Goal: Entertainment & Leisure: Consume media (video, audio)

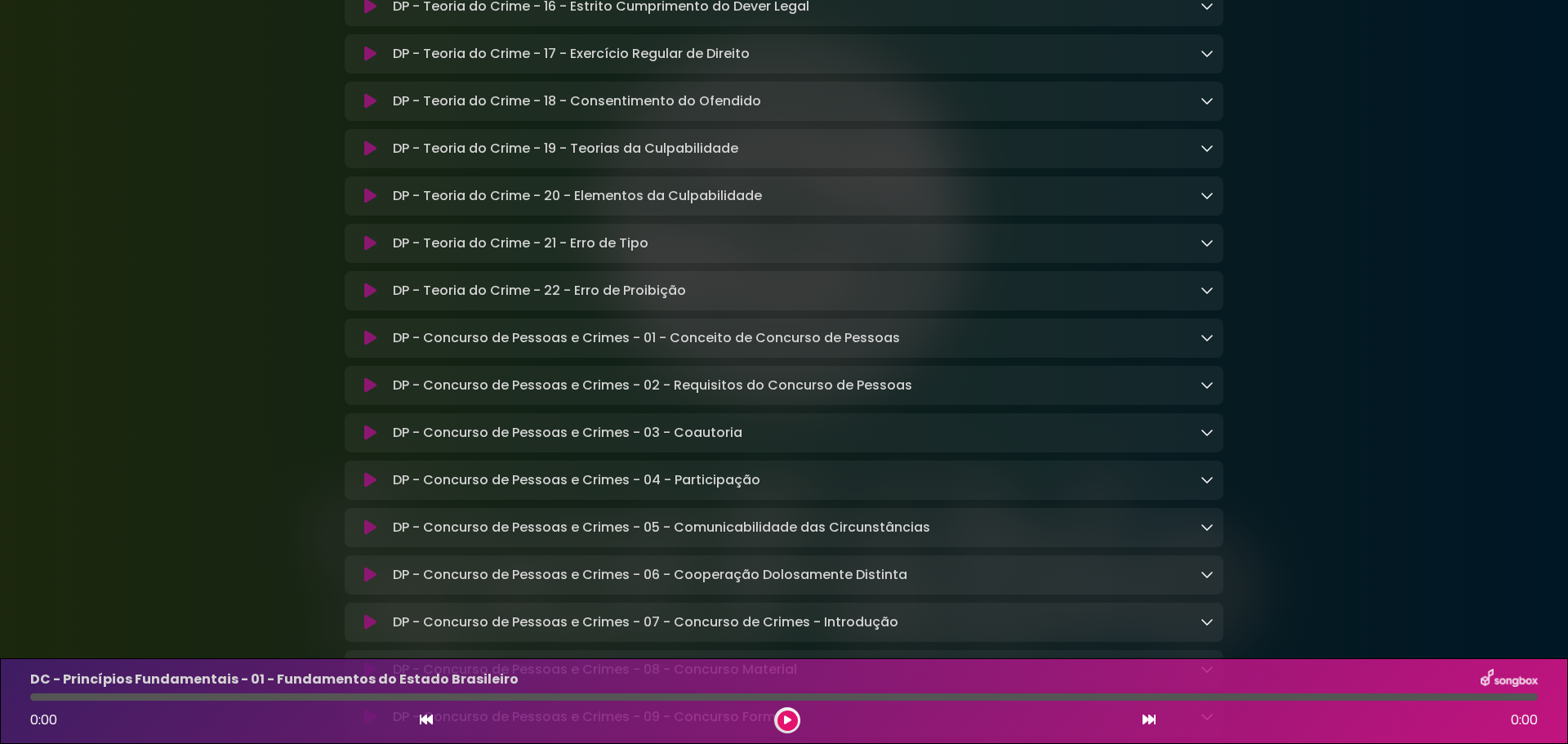
scroll to position [9960, 0]
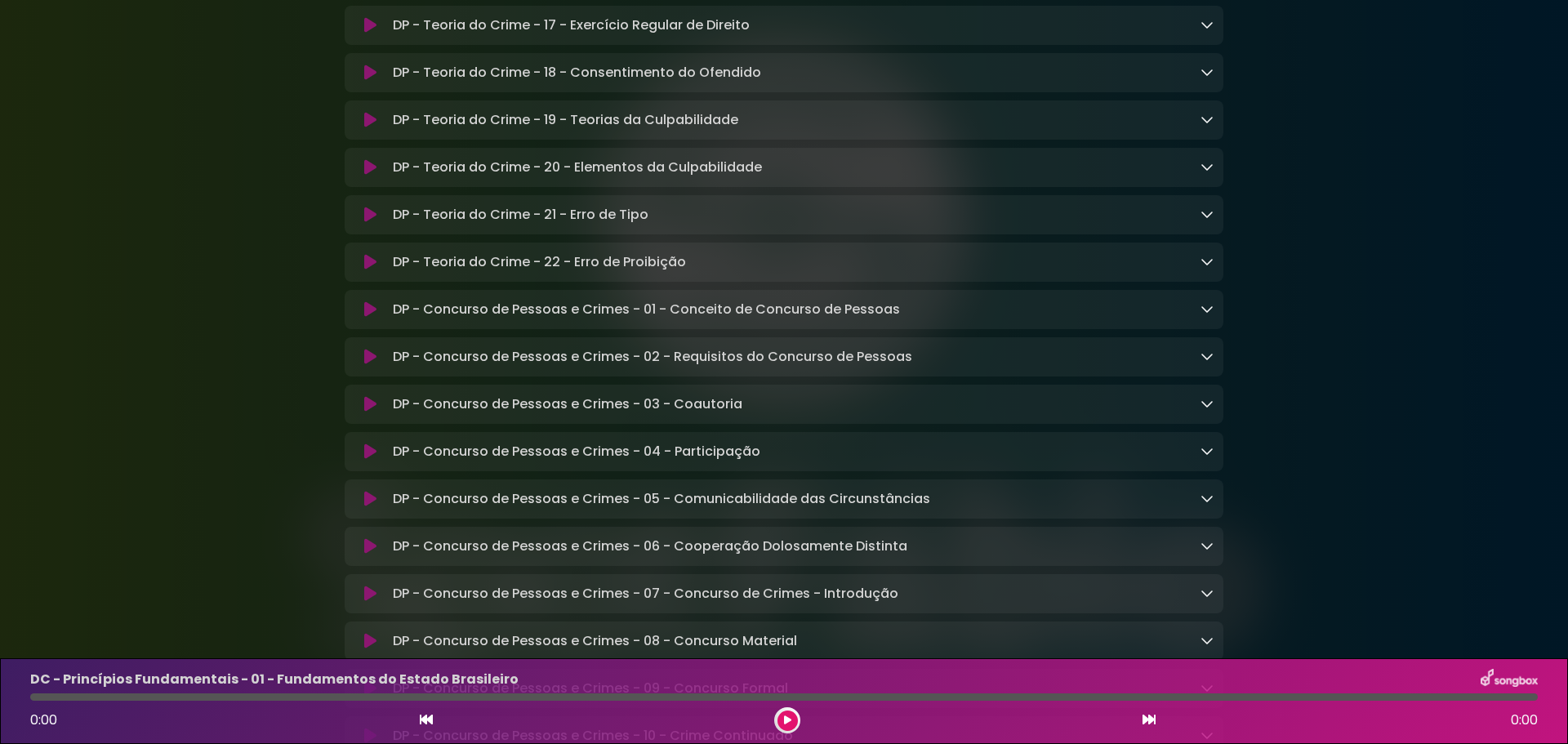
click at [688, 130] on p "DP - Teoria do Crime - 19 - Teorias da Culpabilidade Loading Track..." at bounding box center [566, 120] width 346 height 20
click at [368, 129] on icon at bounding box center [371, 120] width 13 height 16
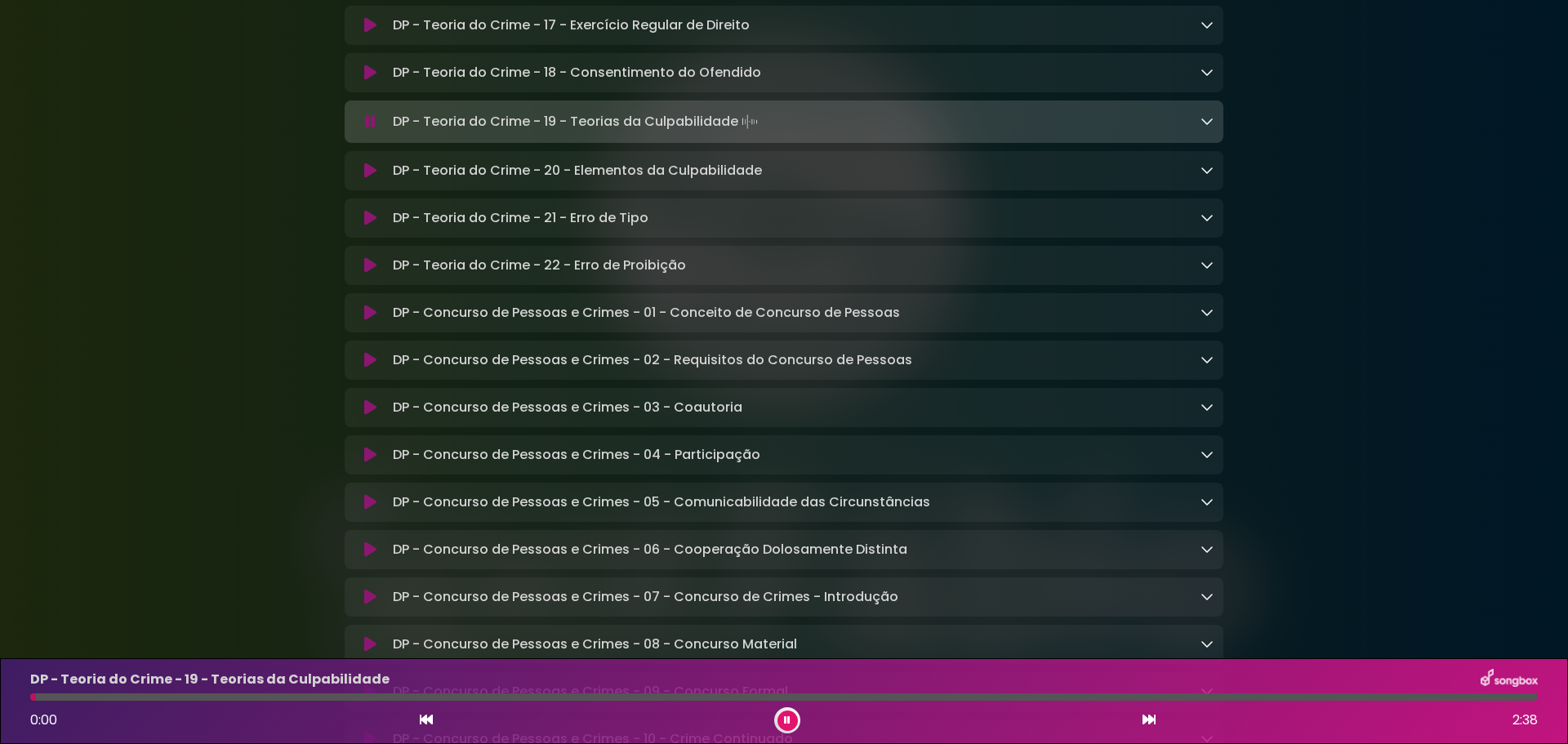
click at [368, 130] on icon at bounding box center [371, 121] width 11 height 16
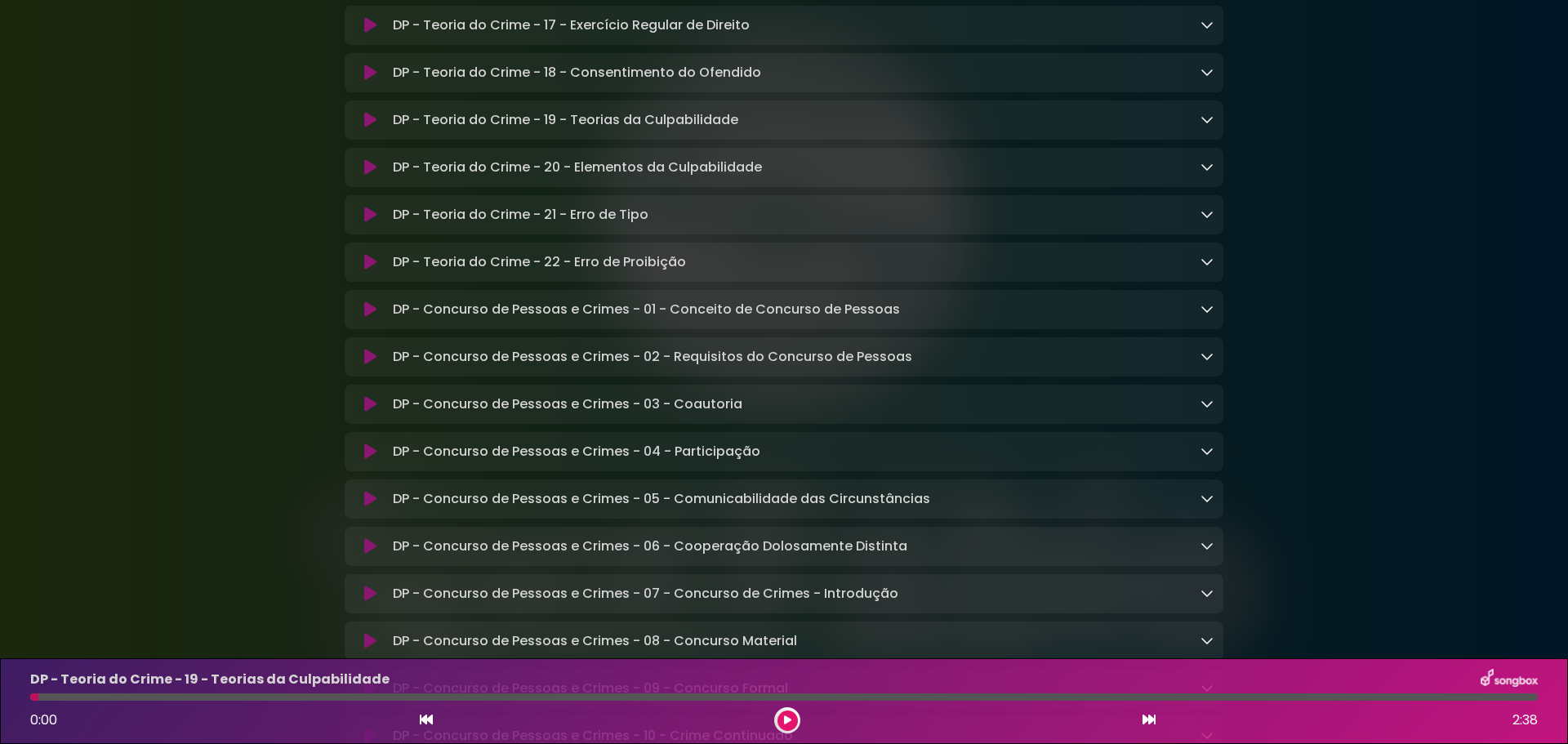
click at [787, 725] on button at bounding box center [787, 720] width 21 height 21
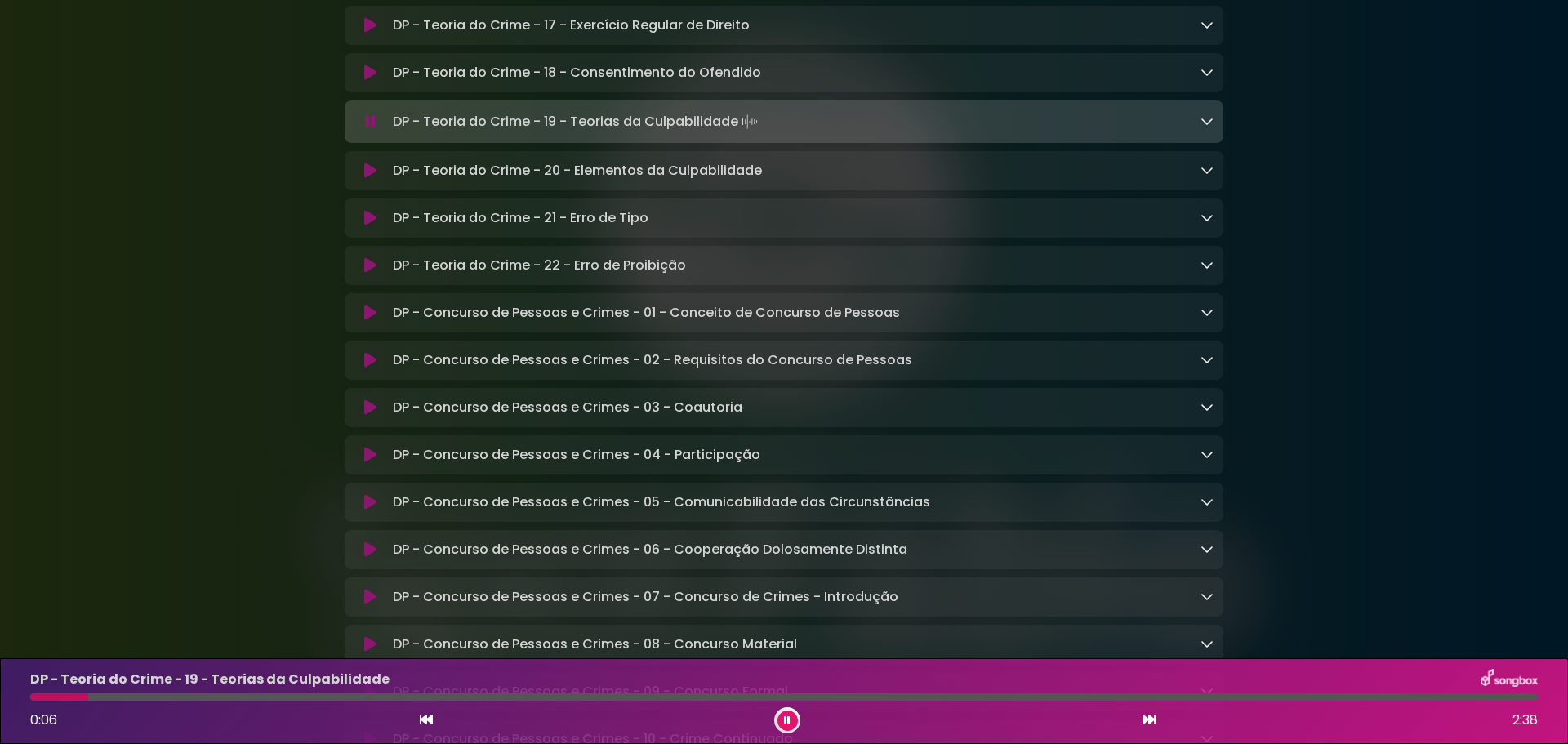
click at [430, 722] on icon at bounding box center [426, 719] width 13 height 13
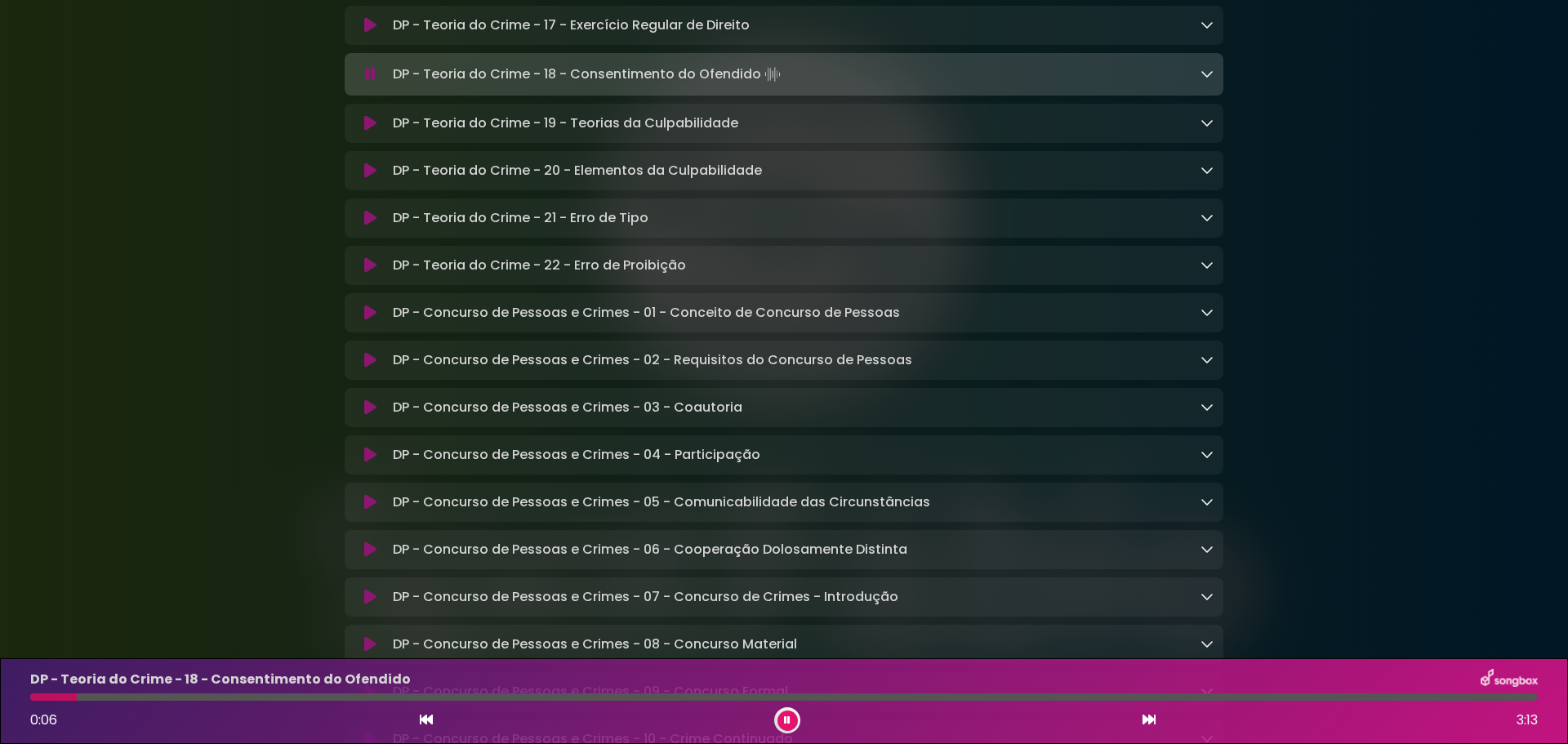
click at [1151, 719] on icon at bounding box center [1149, 719] width 13 height 13
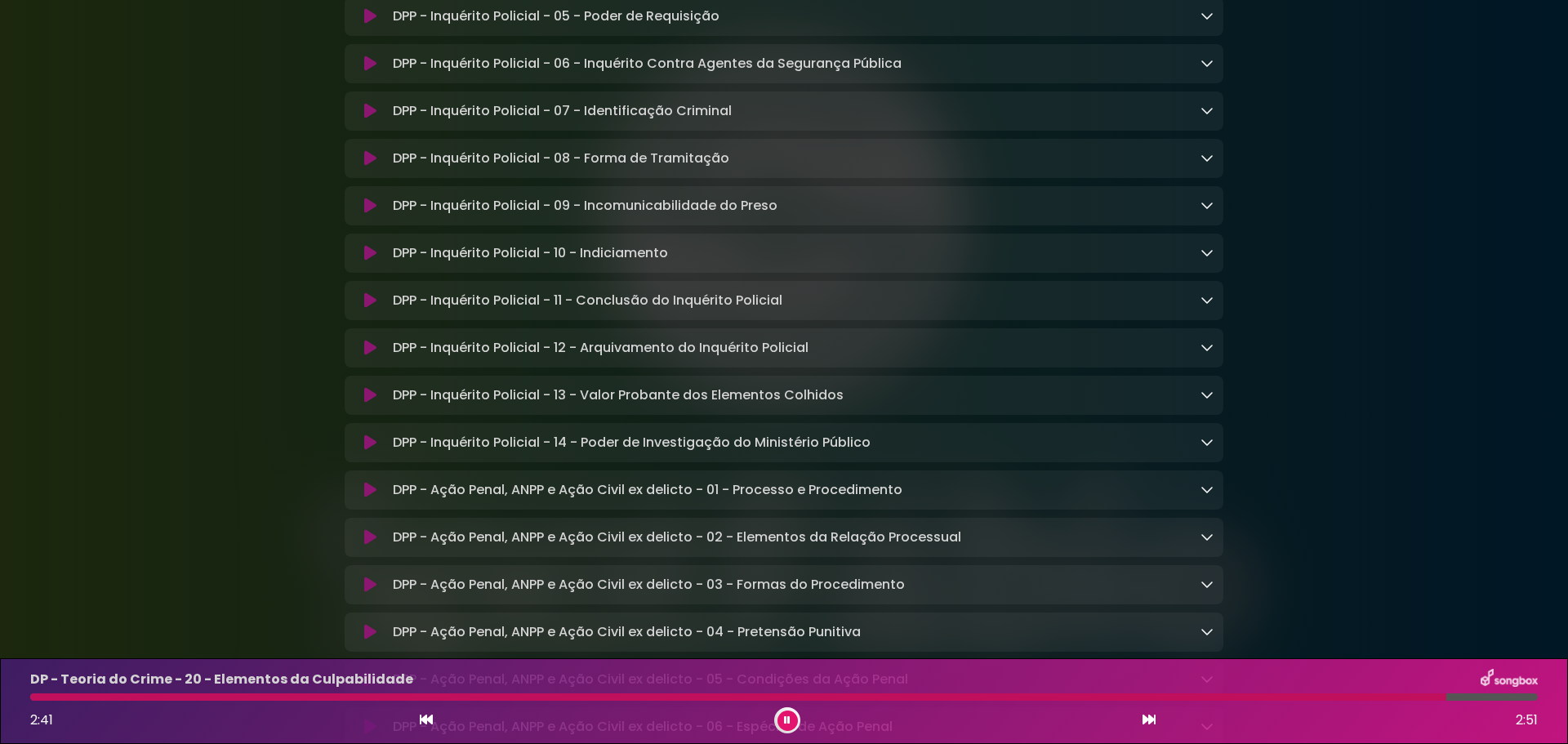
scroll to position [6939, 0]
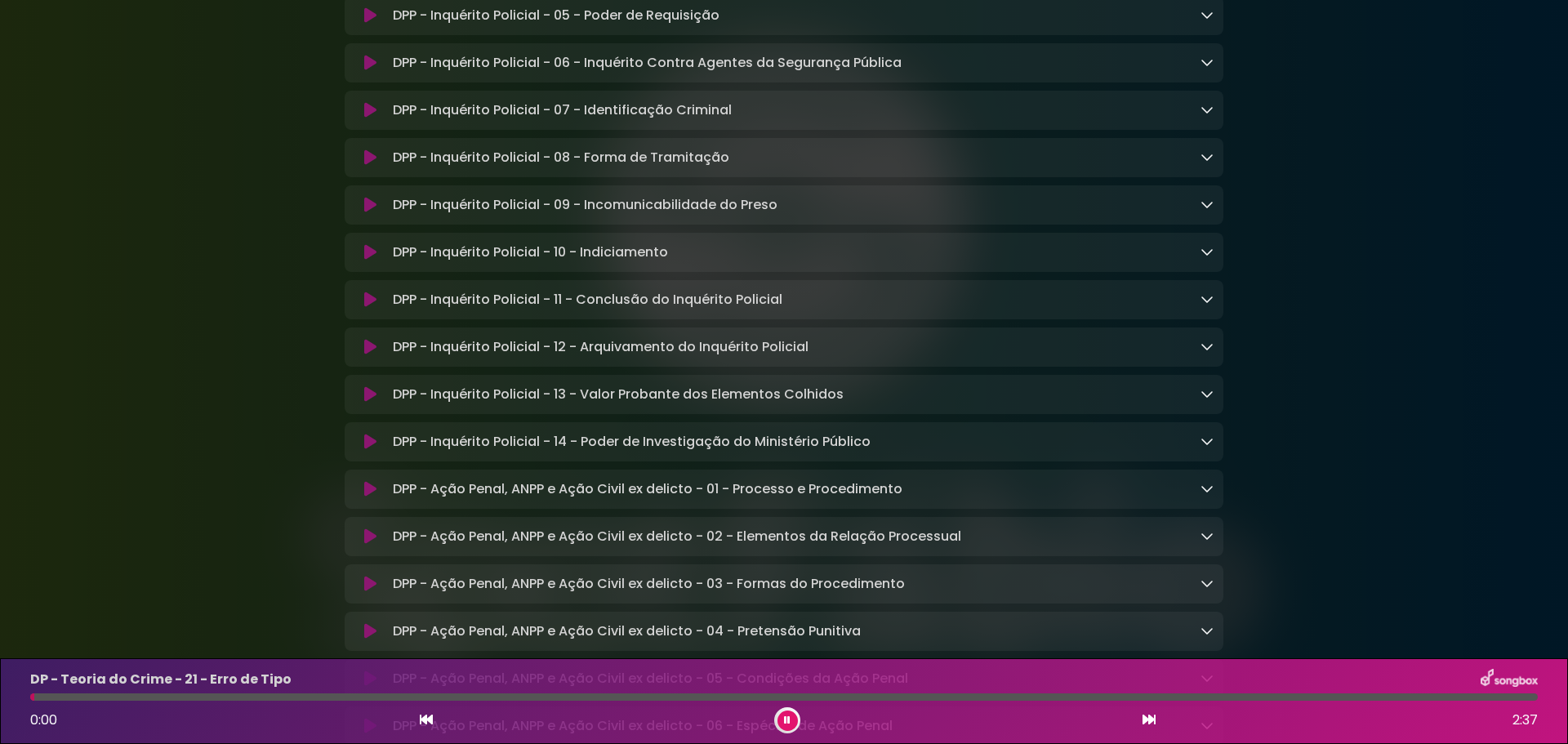
click at [788, 717] on icon at bounding box center [786, 720] width 6 height 10
click at [783, 723] on button at bounding box center [787, 720] width 21 height 21
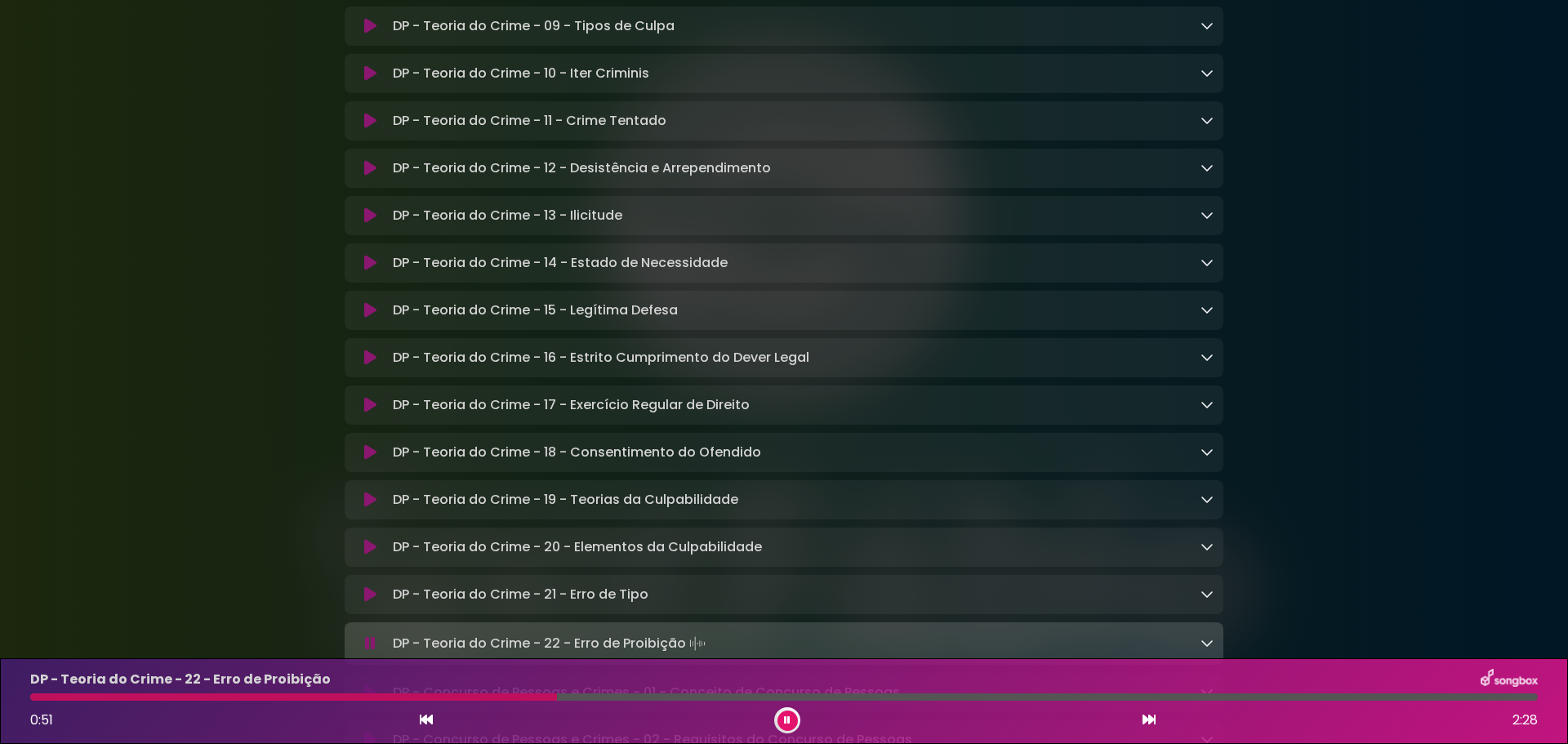
scroll to position [9551, 0]
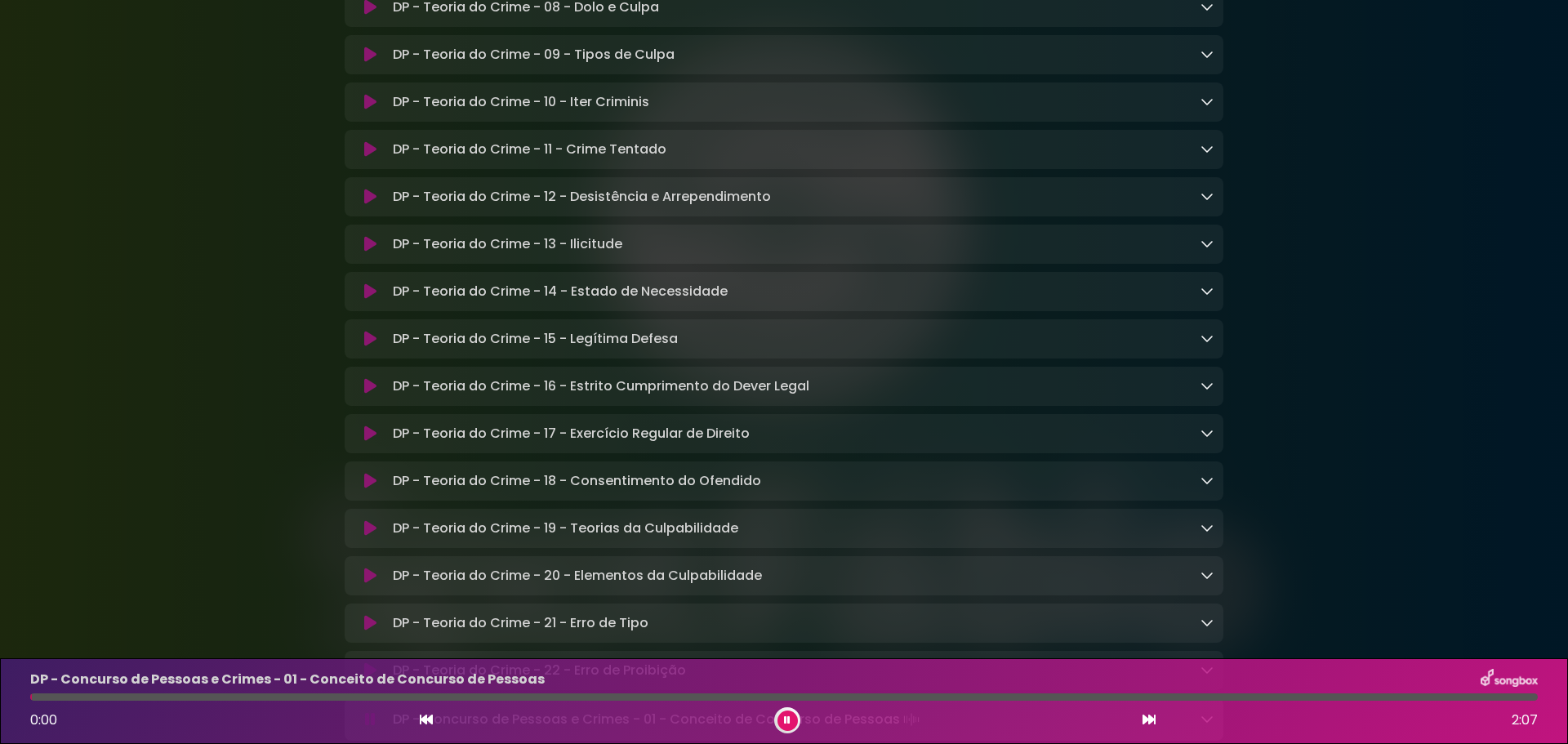
click at [795, 719] on button at bounding box center [787, 720] width 21 height 21
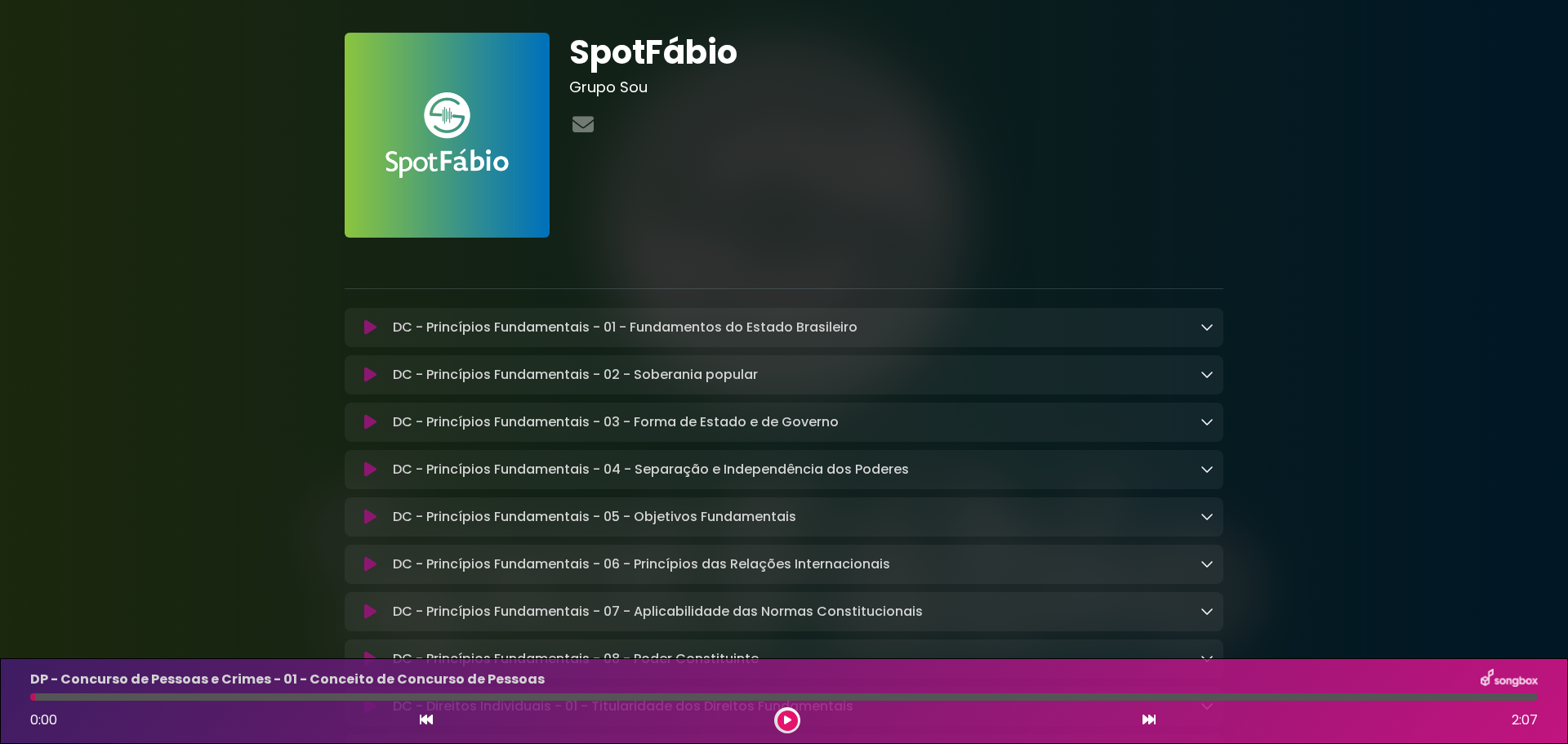
scroll to position [0, 0]
